Goal: Entertainment & Leisure: Consume media (video, audio)

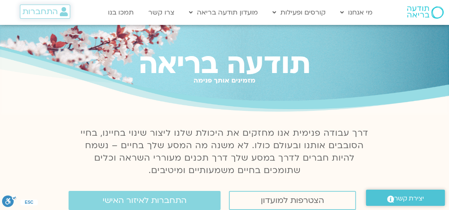
click at [50, 11] on span "התחברות" at bounding box center [39, 11] width 35 height 9
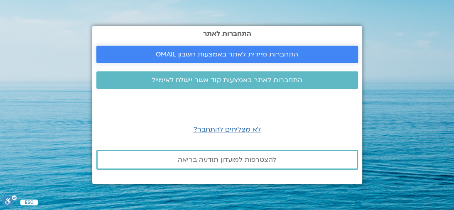
click at [214, 56] on span "התחברות מיידית לאתר באמצעות חשבון GMAIL" at bounding box center [227, 54] width 142 height 7
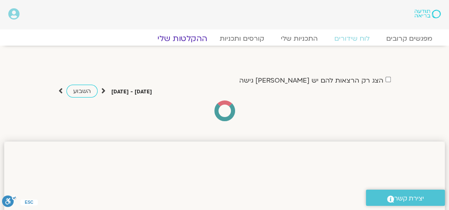
click at [195, 37] on link "ההקלטות שלי" at bounding box center [182, 39] width 70 height 10
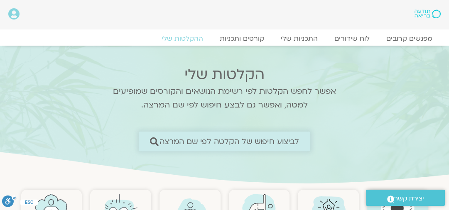
click at [155, 144] on icon at bounding box center [154, 141] width 9 height 9
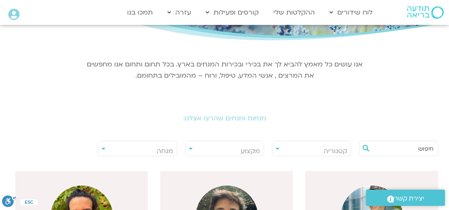
scroll to position [100, 0]
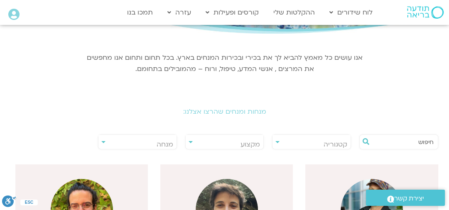
click at [412, 144] on input "text" at bounding box center [402, 142] width 61 height 14
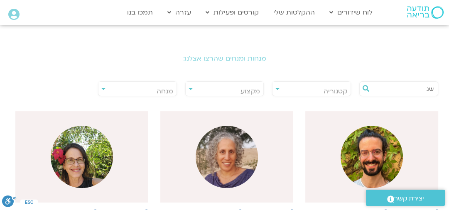
scroll to position [166, 0]
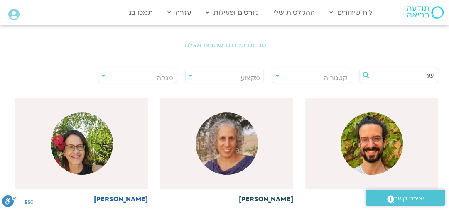
type input "שג"
click at [227, 139] on img at bounding box center [227, 143] width 62 height 62
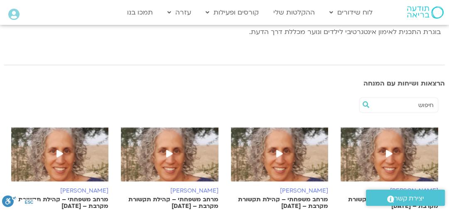
scroll to position [266, 0]
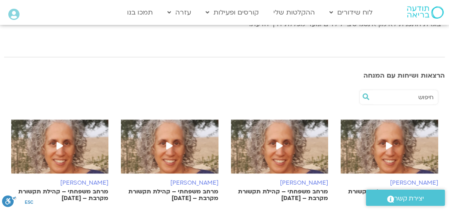
click at [384, 143] on img at bounding box center [389, 151] width 98 height 62
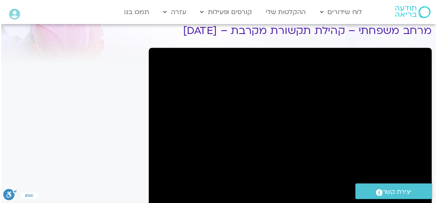
scroll to position [66, 0]
